Goal: Transaction & Acquisition: Obtain resource

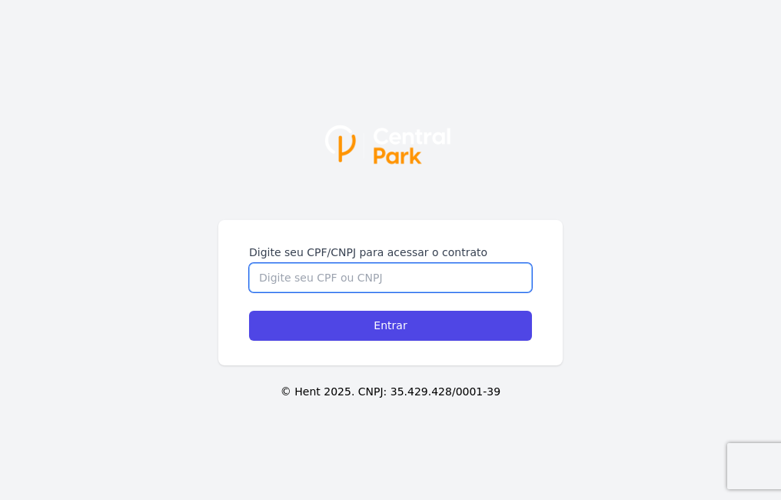
click at [437, 276] on input "Digite seu CPF/CNPJ para acessar o contrato" at bounding box center [390, 277] width 283 height 29
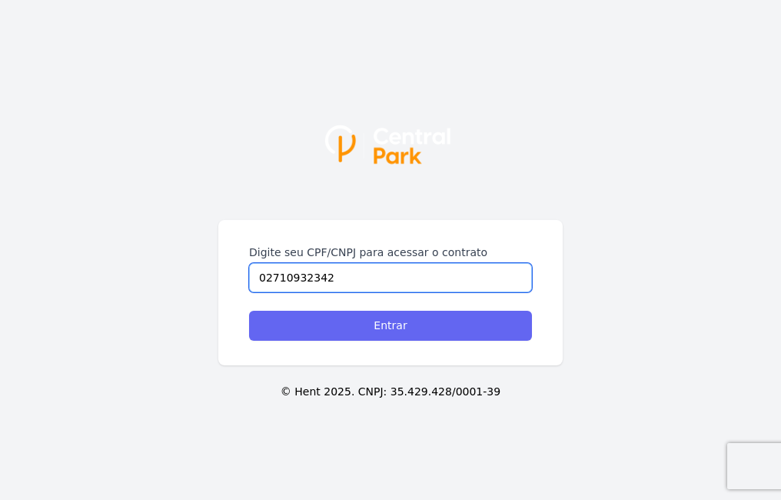
type input "02710932342"
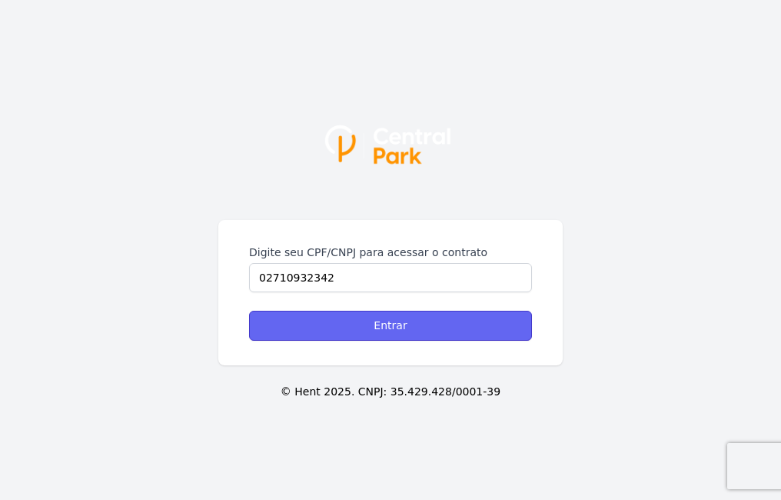
click at [450, 319] on input "Entrar" at bounding box center [390, 326] width 283 height 30
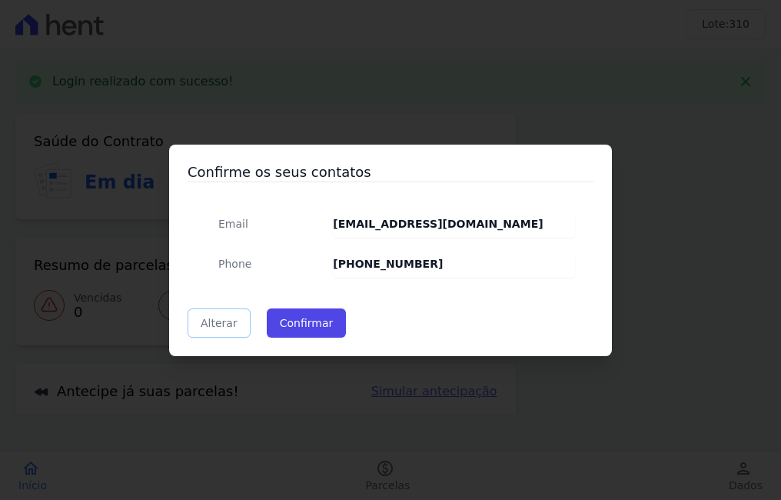
click at [226, 317] on link "Alterar" at bounding box center [219, 322] width 63 height 29
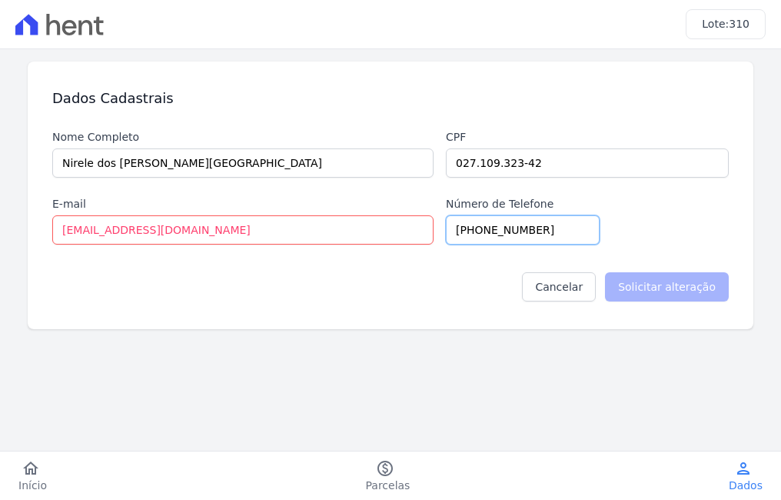
drag, startPoint x: 541, startPoint y: 231, endPoint x: 480, endPoint y: 238, distance: 61.9
click at [480, 238] on input "[PHONE_NUMBER]" at bounding box center [523, 229] width 154 height 29
type input "(11) 964783903"
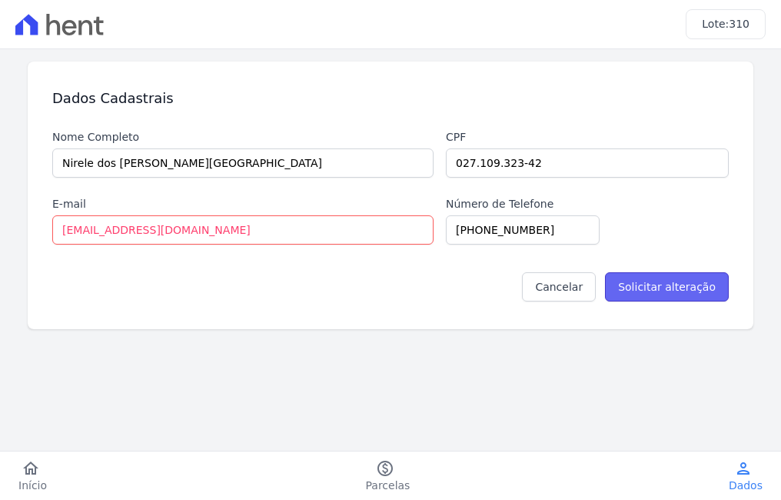
click at [673, 290] on input "Solicitar alteração" at bounding box center [667, 286] width 124 height 29
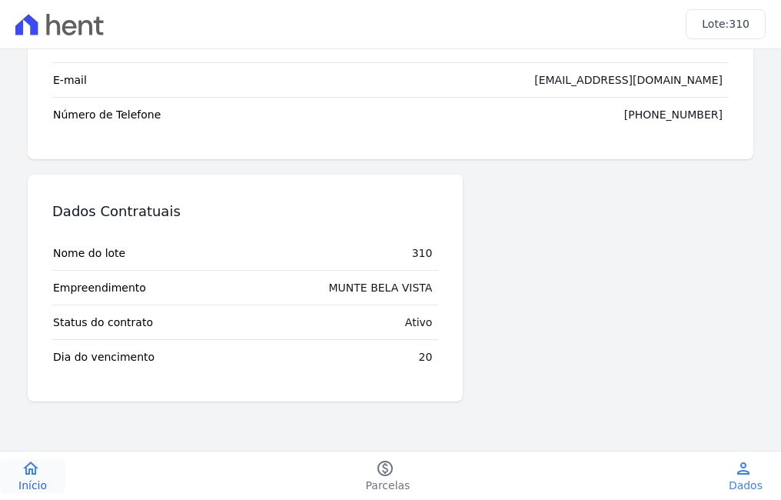
scroll to position [292, 0]
click at [26, 470] on icon "home" at bounding box center [31, 468] width 18 height 18
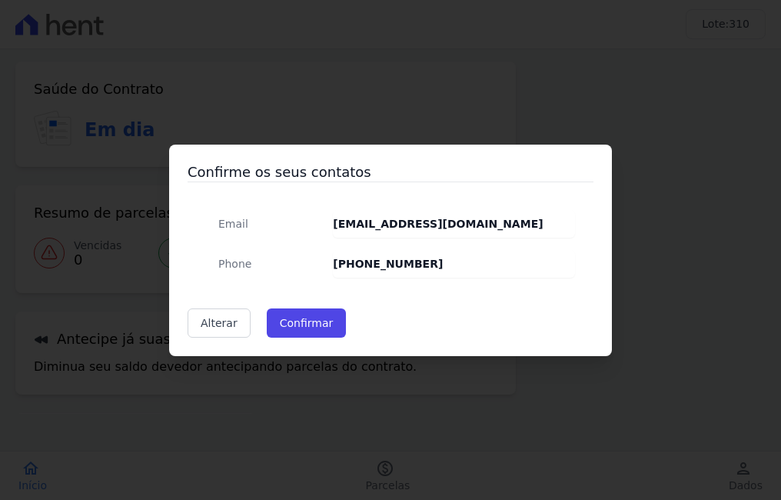
click at [757, 229] on div "Confirme os seus contatos Email nirelifrance@gmail.com Phone (11) 96976-3967 Al…" at bounding box center [390, 250] width 781 height 500
click at [315, 324] on button "Confirmar" at bounding box center [307, 322] width 80 height 29
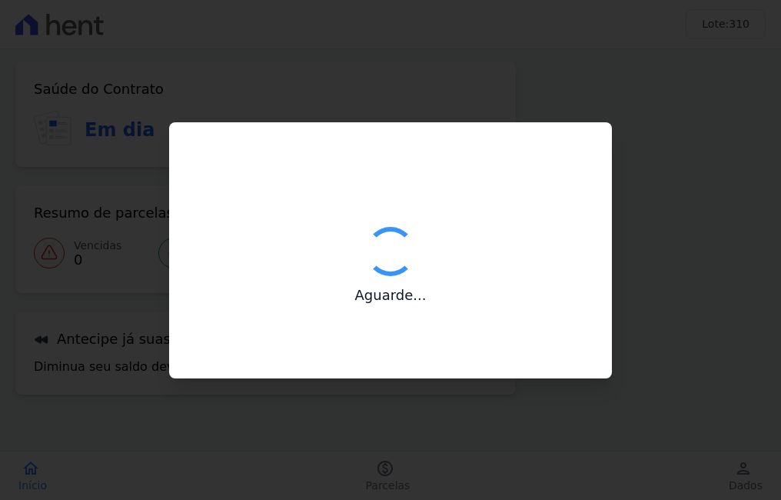
type input "Contatos confirmados com sucesso."
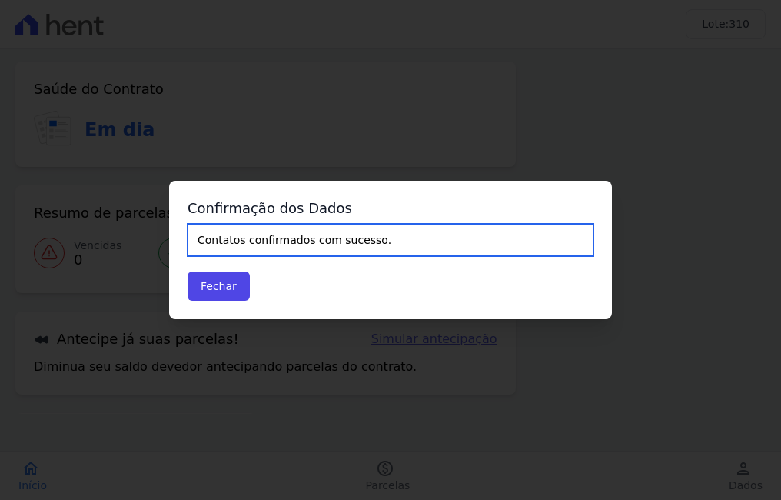
click at [313, 238] on input "Contatos confirmados com sucesso." at bounding box center [391, 240] width 406 height 32
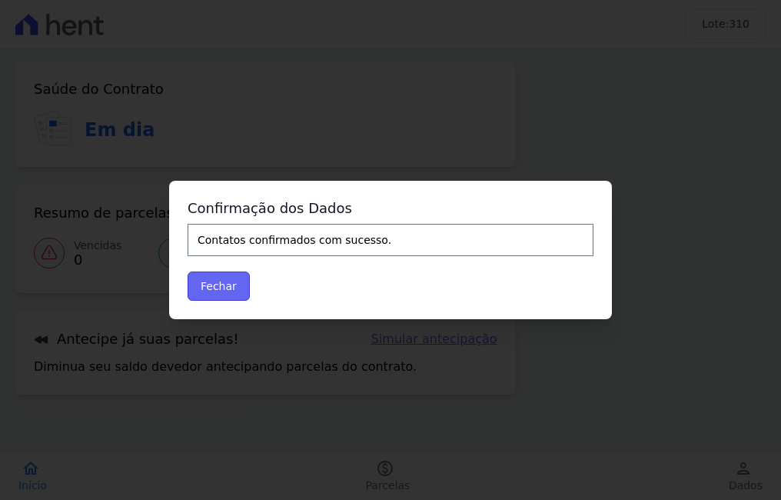
click at [216, 292] on button "Fechar" at bounding box center [219, 285] width 62 height 29
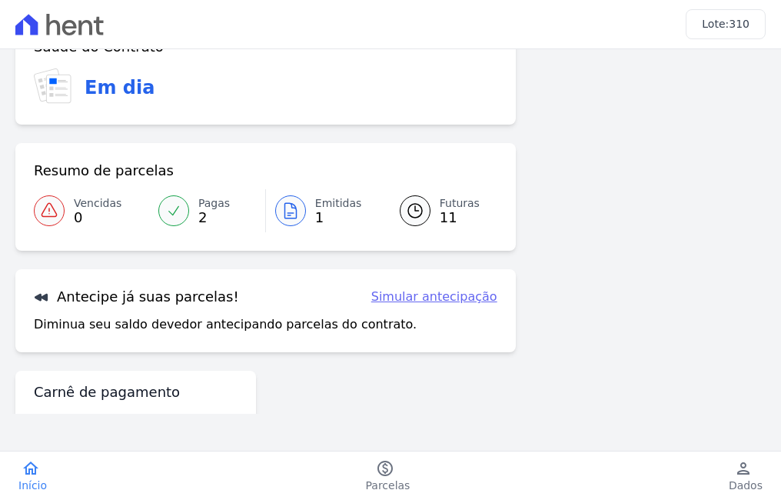
scroll to position [102, 0]
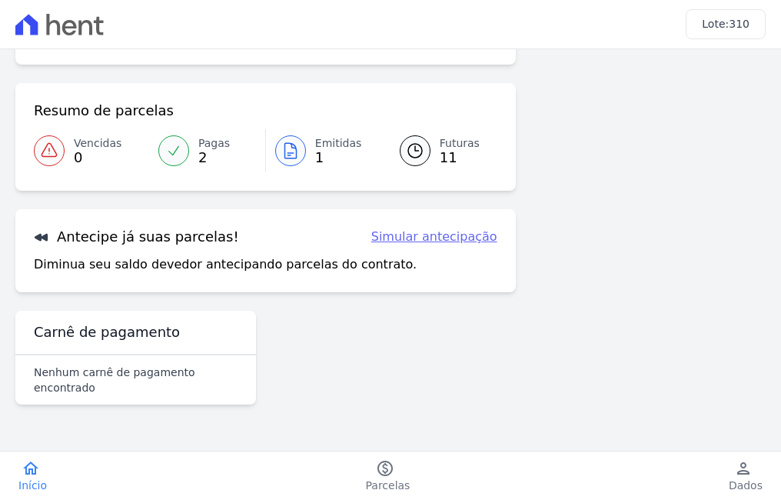
click at [331, 148] on span "Emitidas" at bounding box center [338, 143] width 47 height 16
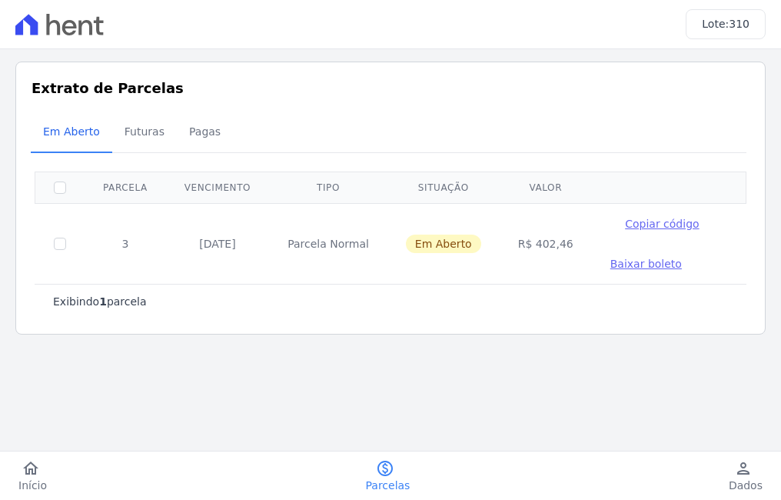
click at [616, 263] on span "Baixar boleto" at bounding box center [645, 264] width 71 height 12
click at [58, 134] on span "Em Aberto" at bounding box center [71, 131] width 75 height 31
click at [147, 133] on span "Futuras" at bounding box center [144, 131] width 58 height 31
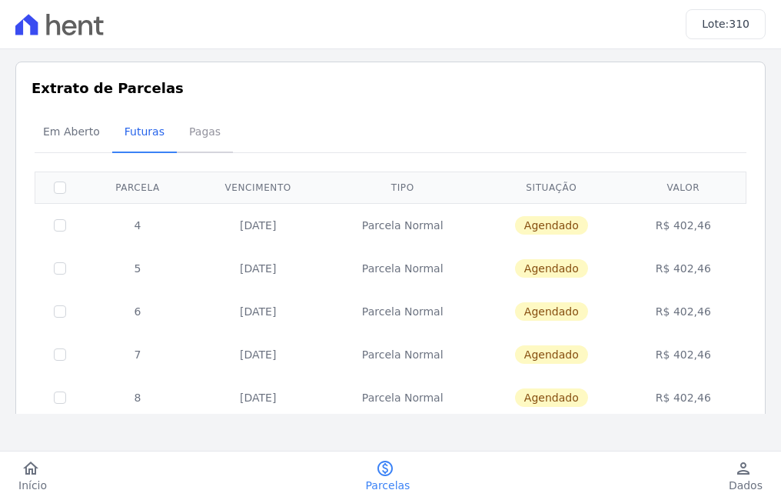
click at [185, 136] on span "Pagas" at bounding box center [205, 131] width 50 height 31
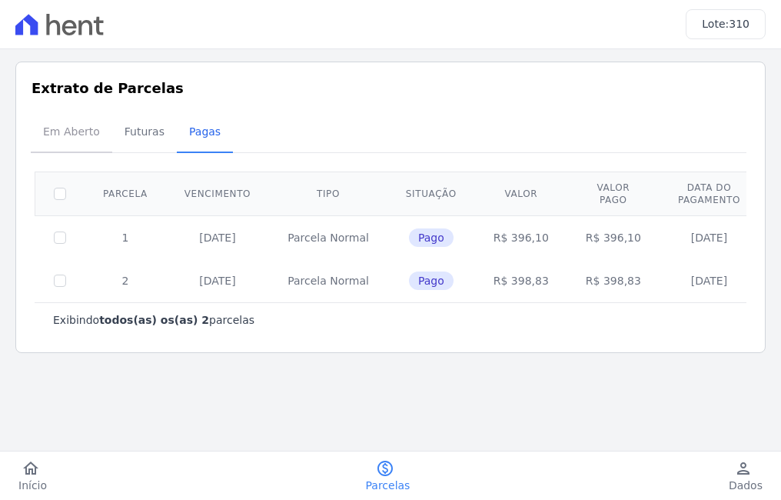
click at [69, 137] on span "Em Aberto" at bounding box center [71, 131] width 75 height 31
